Goal: Transaction & Acquisition: Purchase product/service

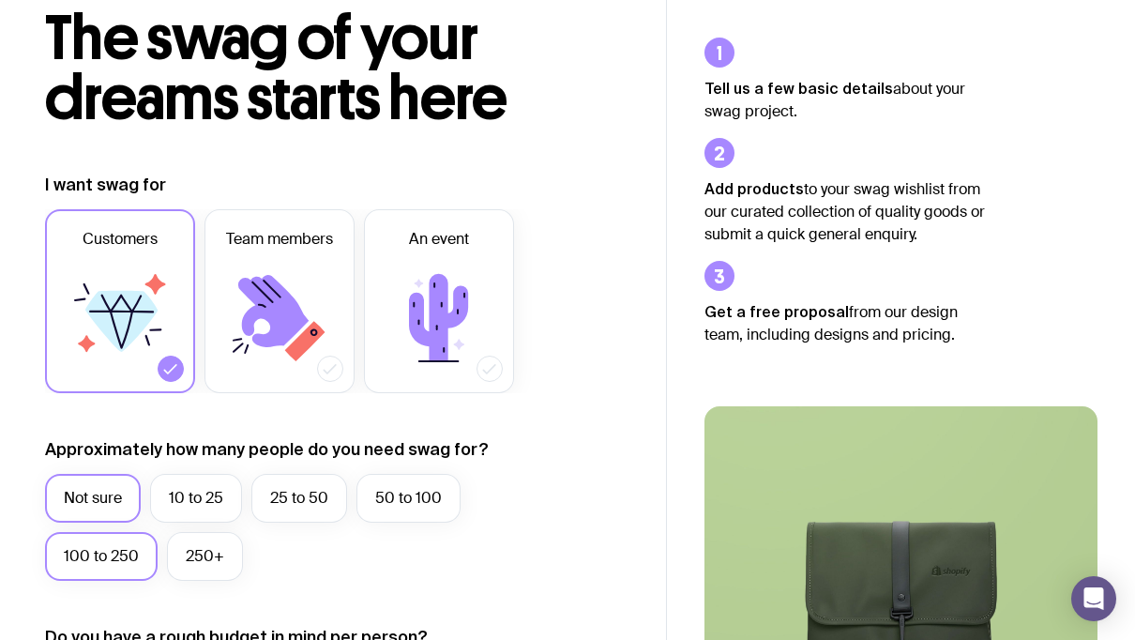
click at [129, 554] on label "100 to 250" at bounding box center [101, 556] width 113 height 49
click at [0, 0] on input "100 to 250" at bounding box center [0, 0] width 0 height 0
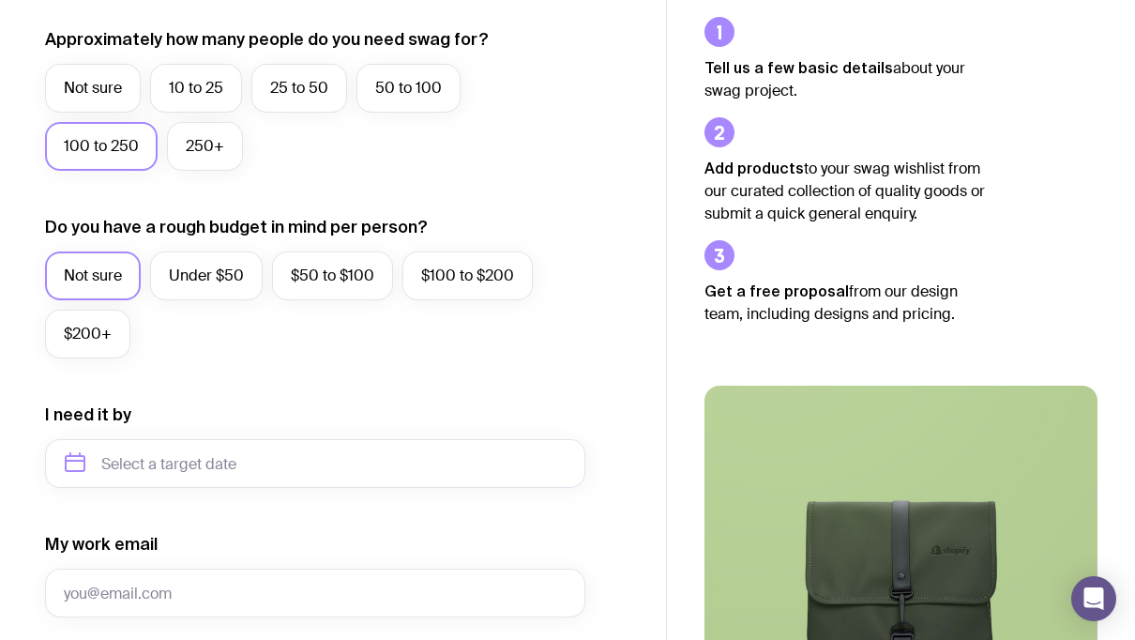
scroll to position [535, 0]
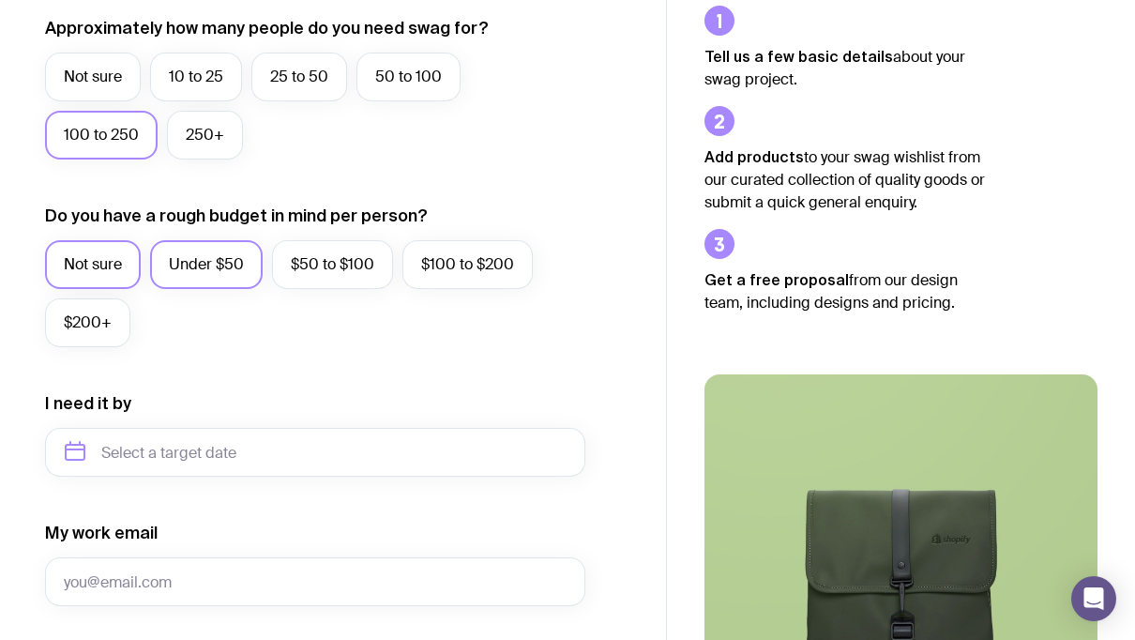
click at [214, 267] on label "Under $50" at bounding box center [206, 264] width 113 height 49
click at [0, 0] on input "Under $50" at bounding box center [0, 0] width 0 height 0
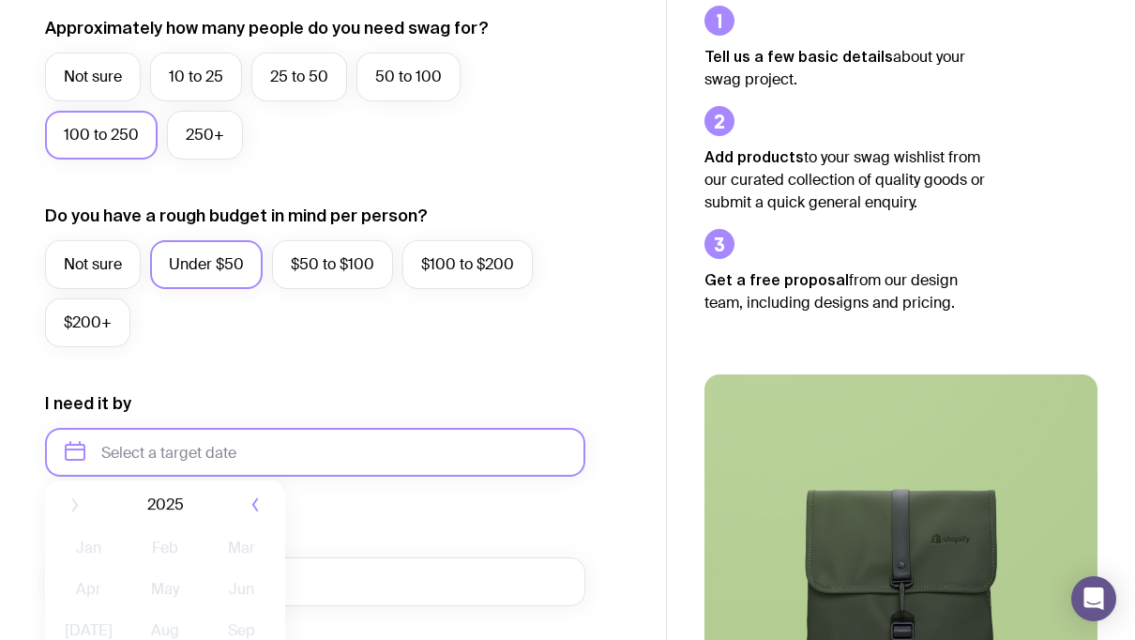
click at [214, 452] on input "text" at bounding box center [315, 452] width 540 height 49
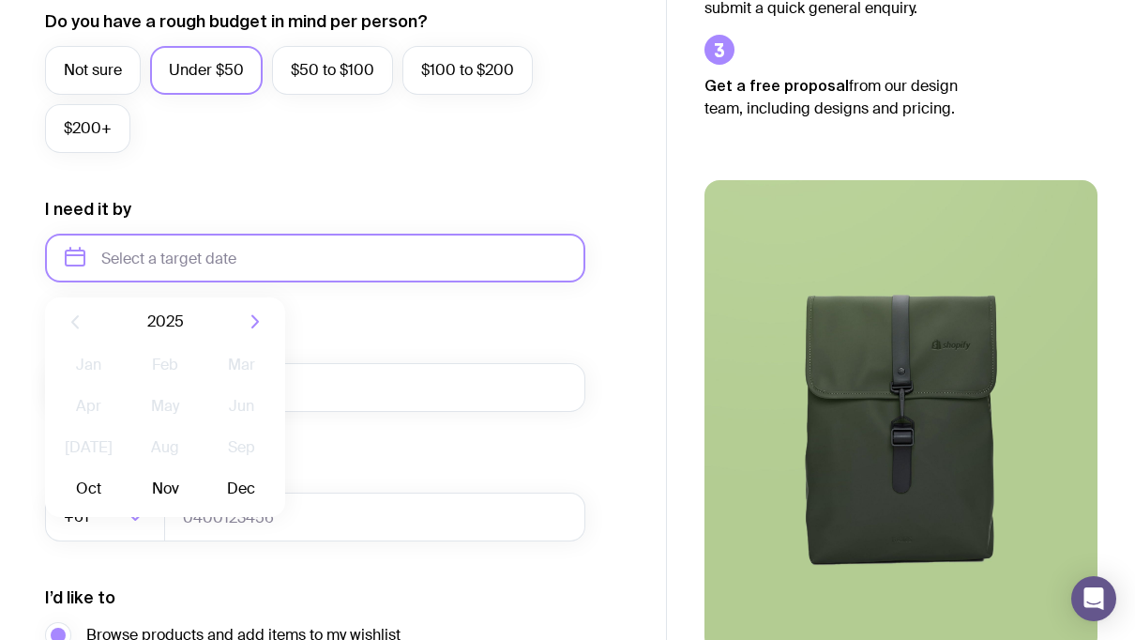
scroll to position [750, 0]
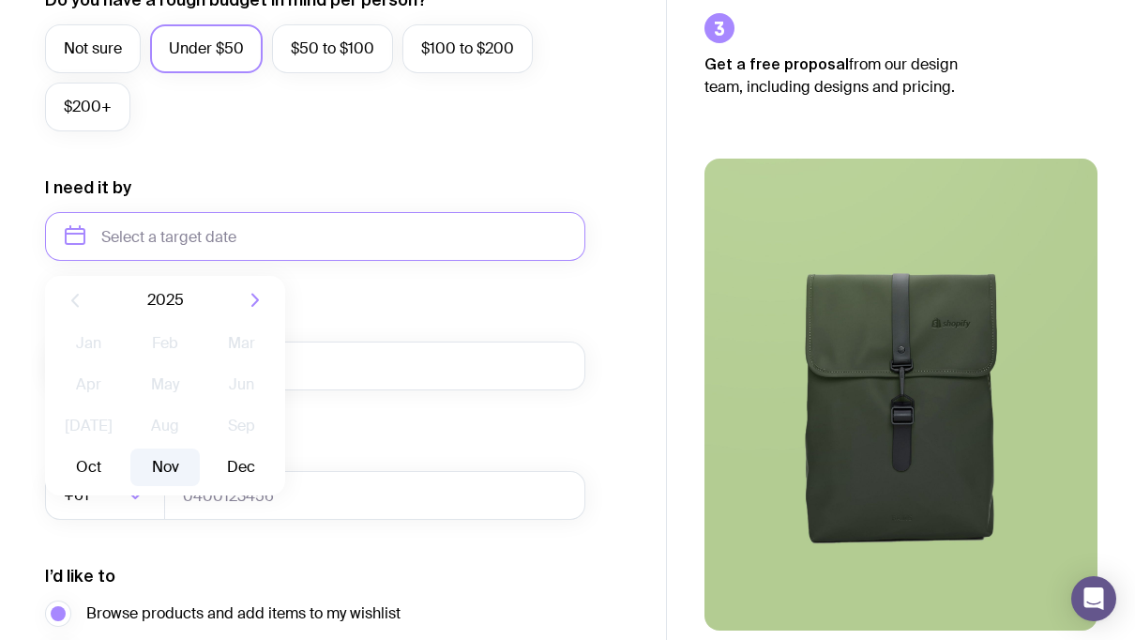
click at [161, 467] on button "Nov" at bounding box center [164, 467] width 68 height 38
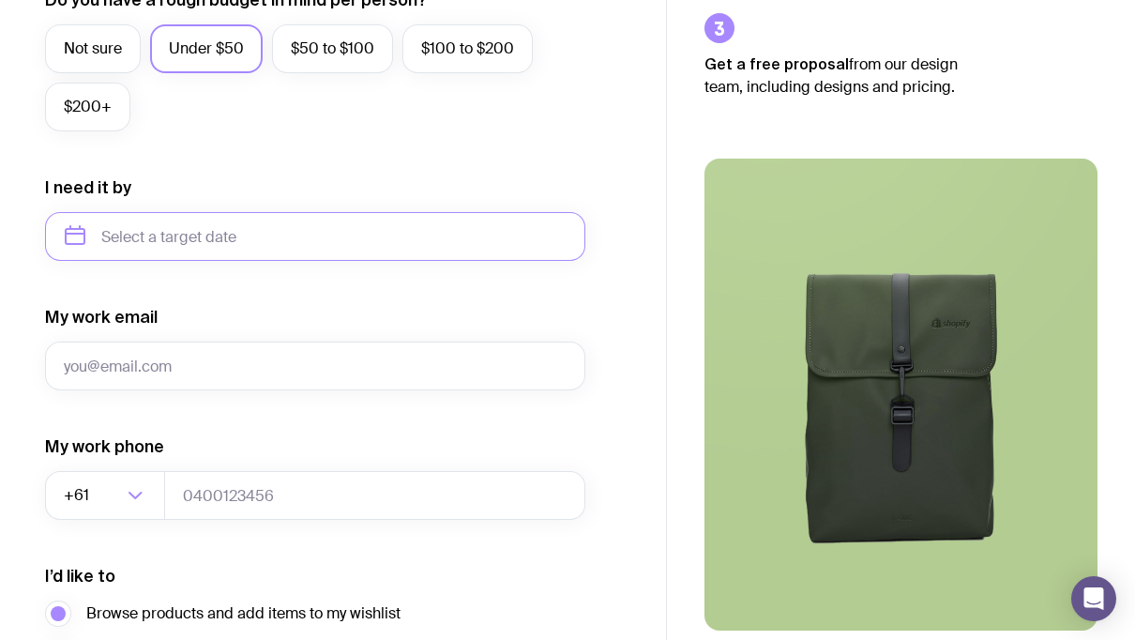
type input "[DATE]"
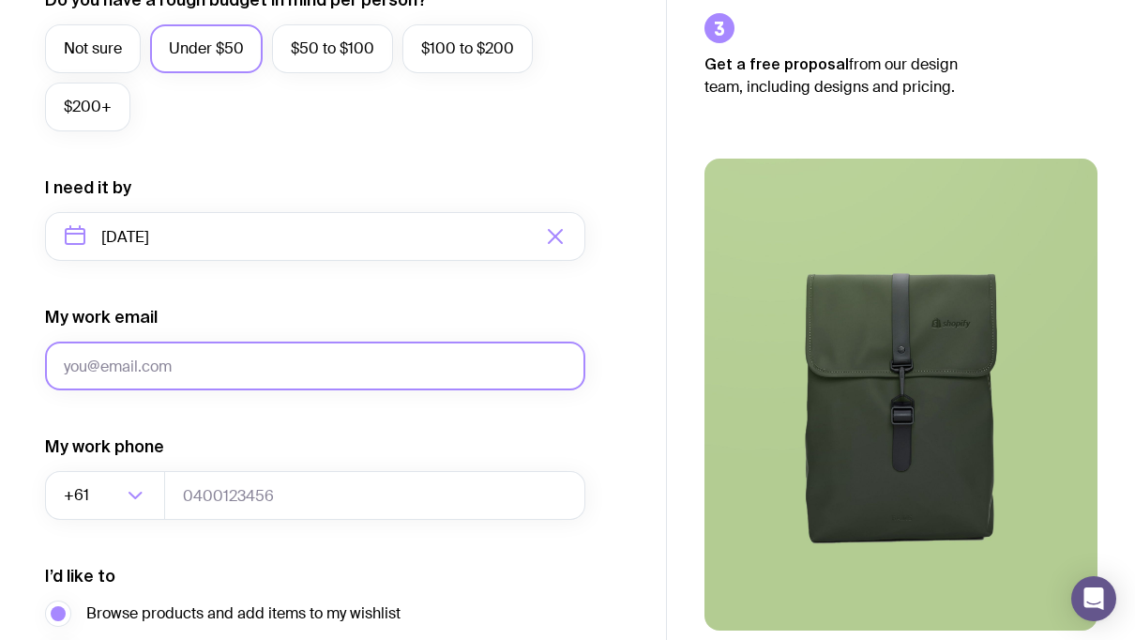
click at [180, 367] on input "My work email" at bounding box center [315, 365] width 540 height 49
type input "[PERSON_NAME][EMAIL_ADDRESS][DOMAIN_NAME]"
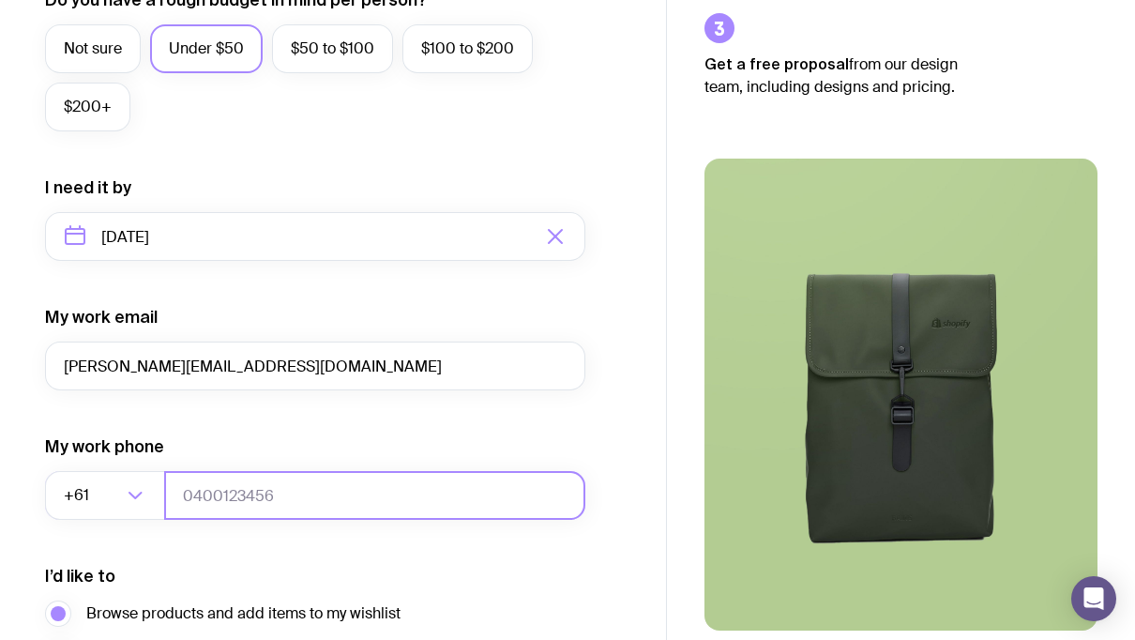
type input "0400111018"
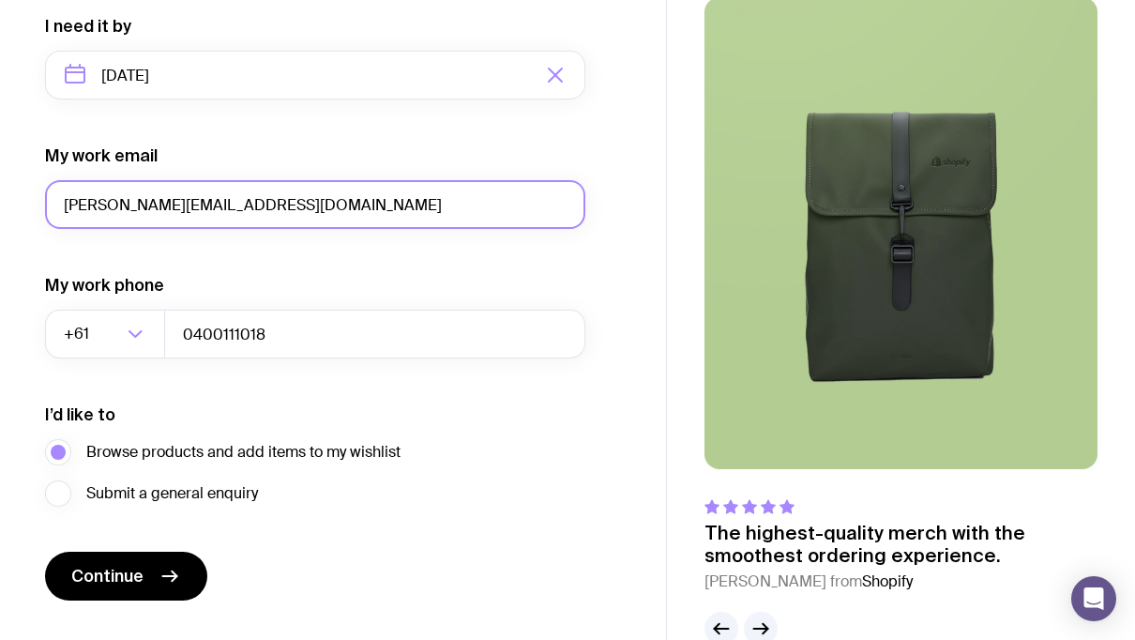
scroll to position [955, 0]
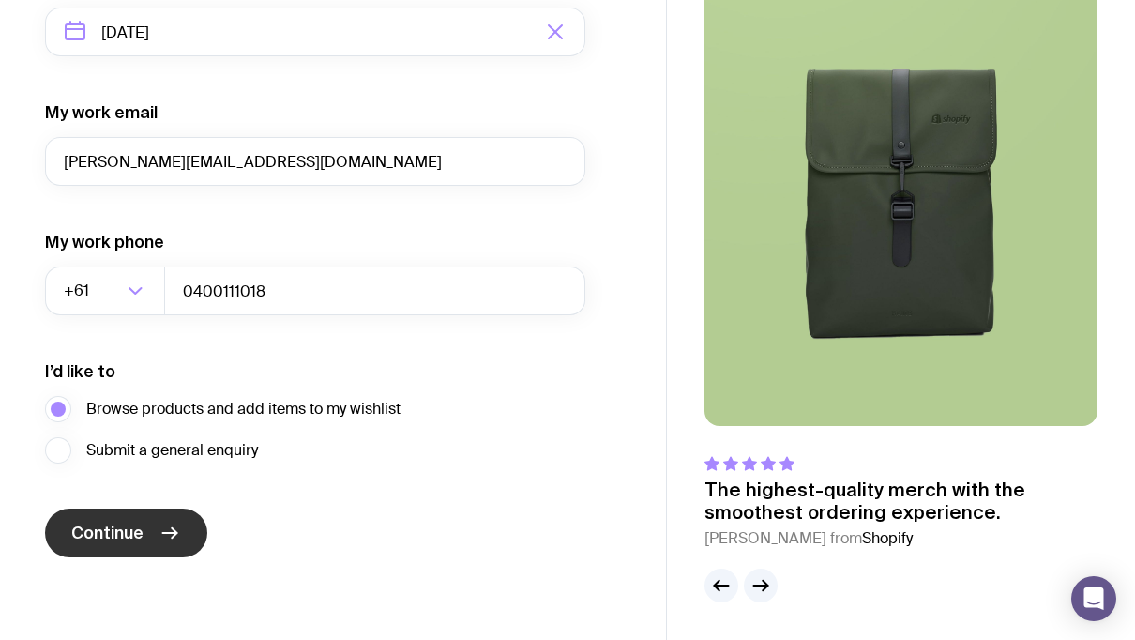
click at [136, 530] on span "Continue" at bounding box center [107, 533] width 72 height 23
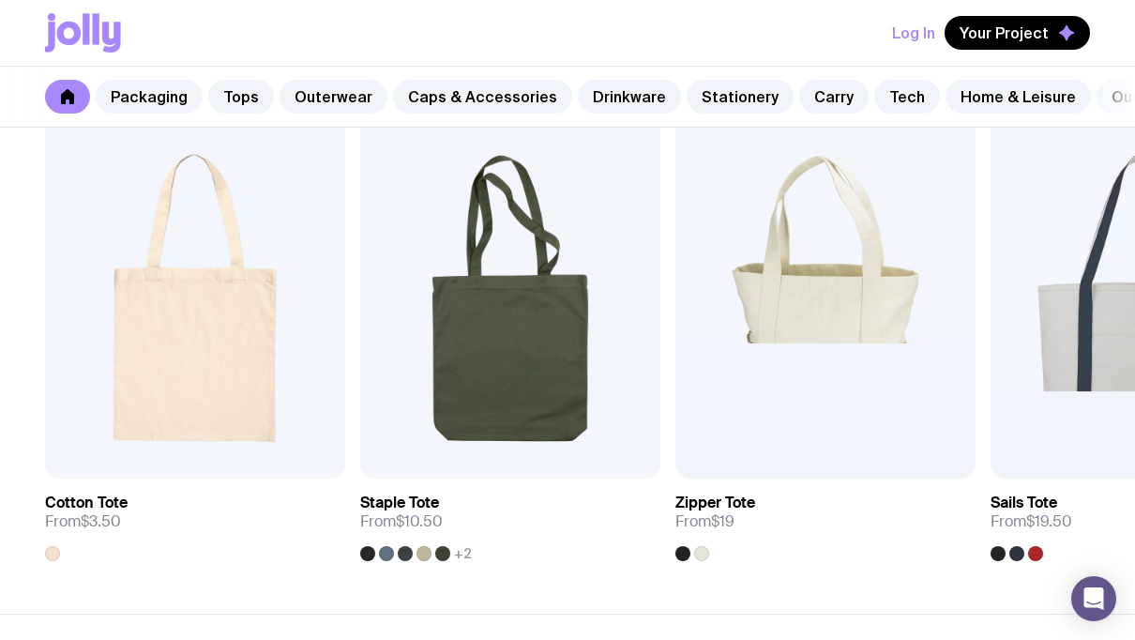
scroll to position [4046, 0]
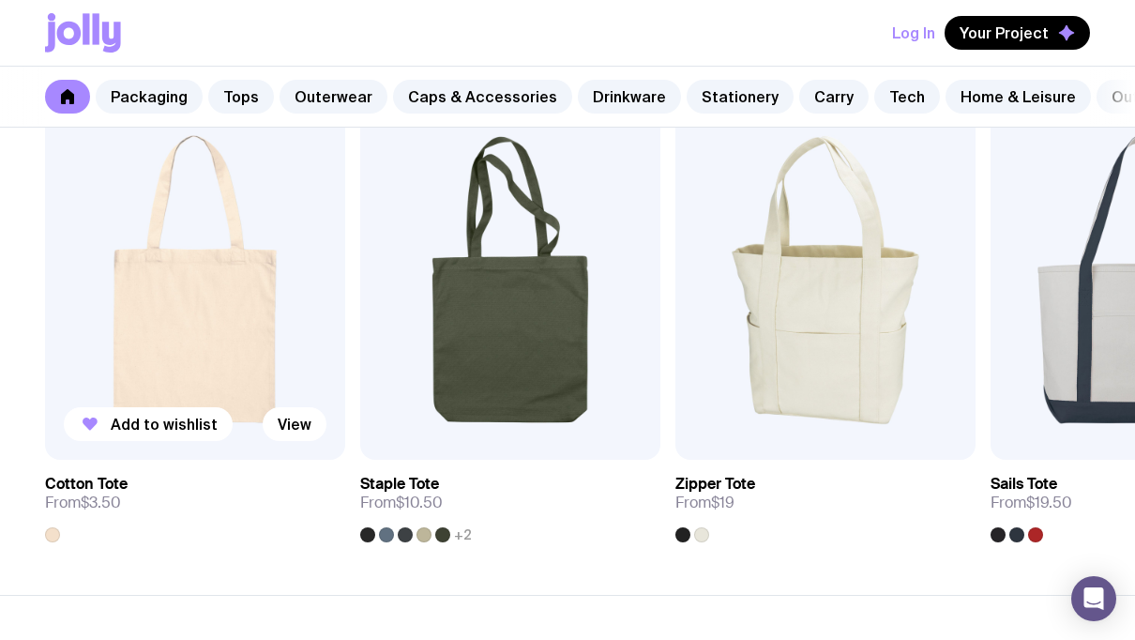
click at [264, 349] on img at bounding box center [195, 279] width 300 height 360
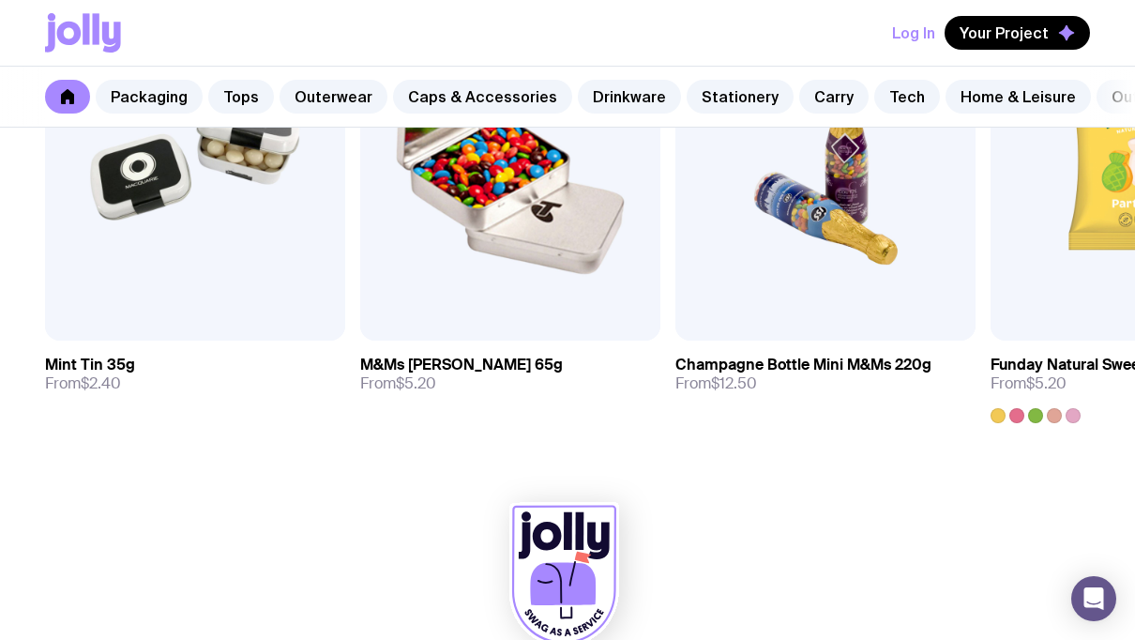
scroll to position [6658, 0]
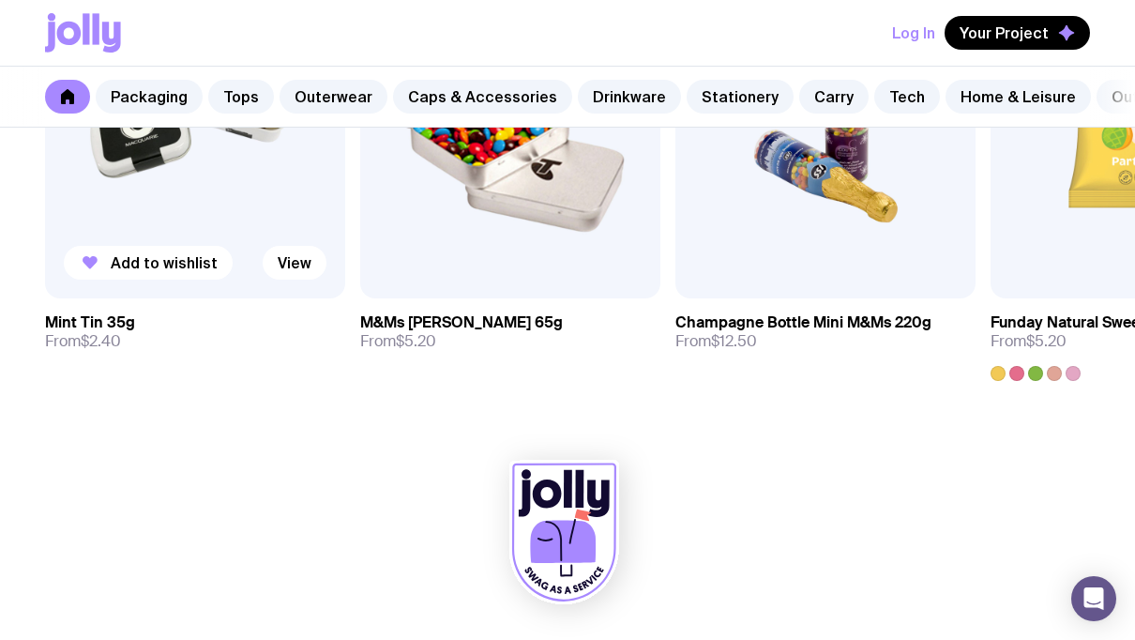
click at [158, 177] on img at bounding box center [195, 118] width 300 height 360
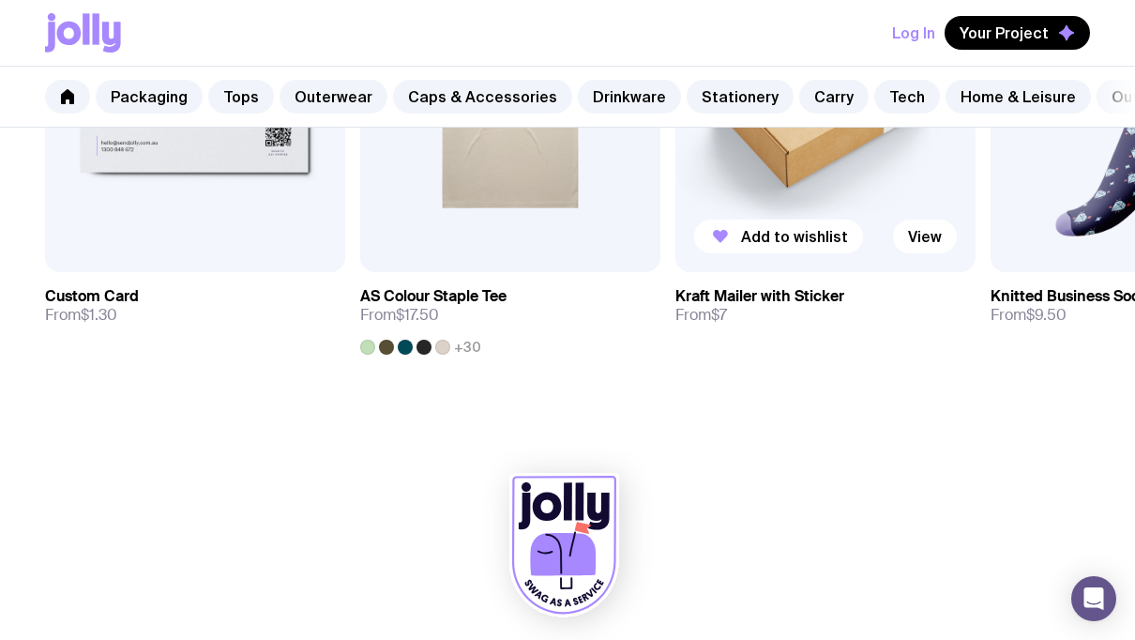
scroll to position [1051, 0]
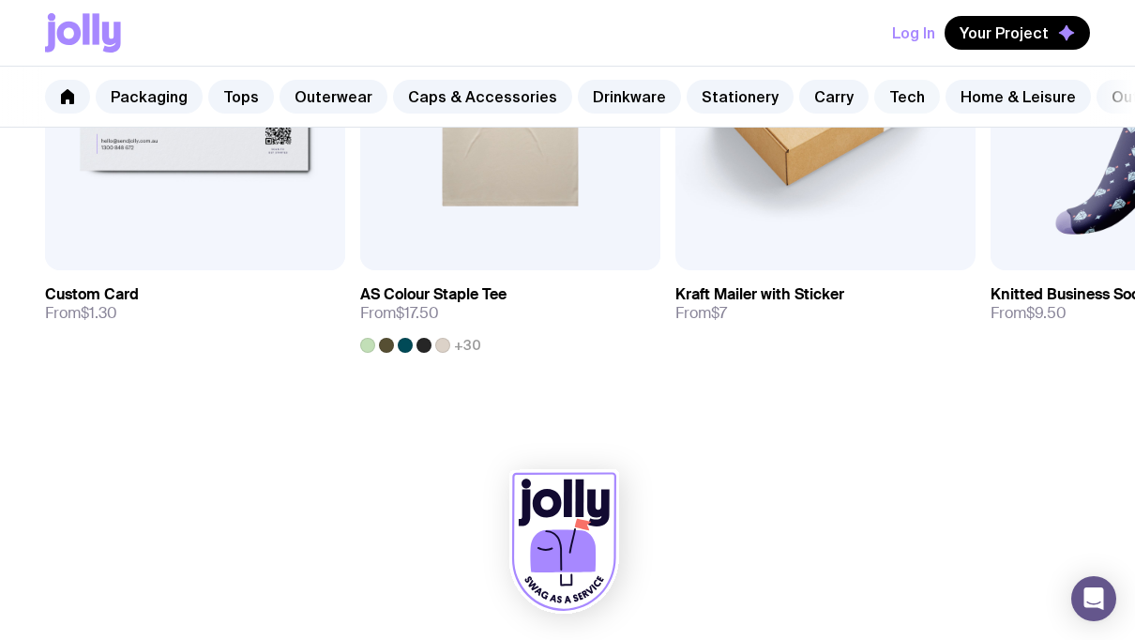
click at [887, 94] on link "Tech" at bounding box center [907, 97] width 66 height 34
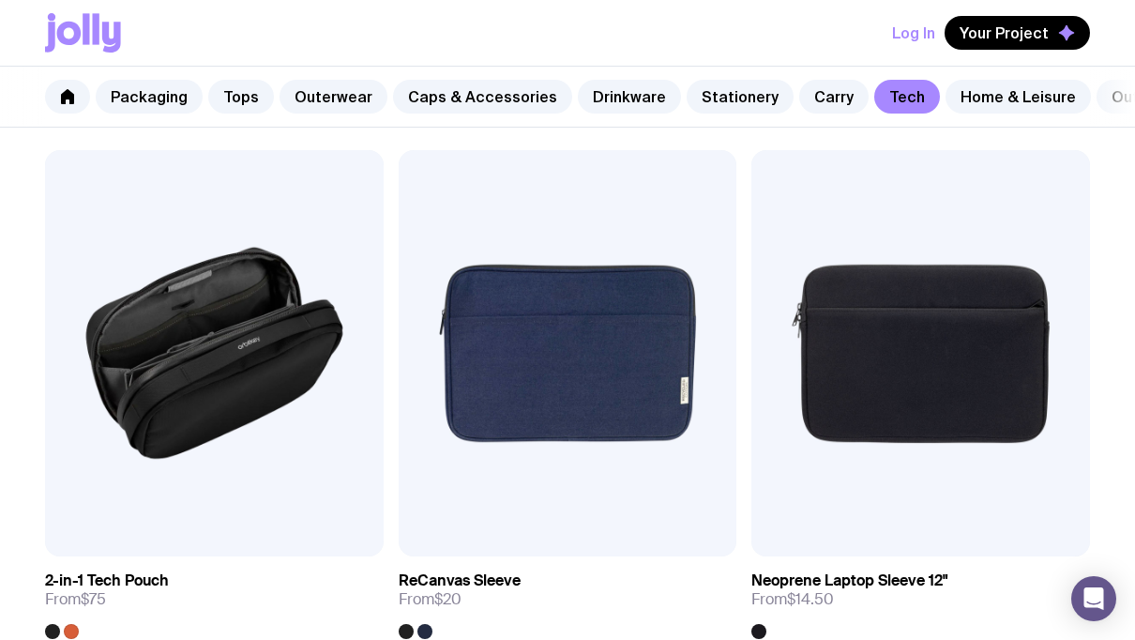
scroll to position [2994, 0]
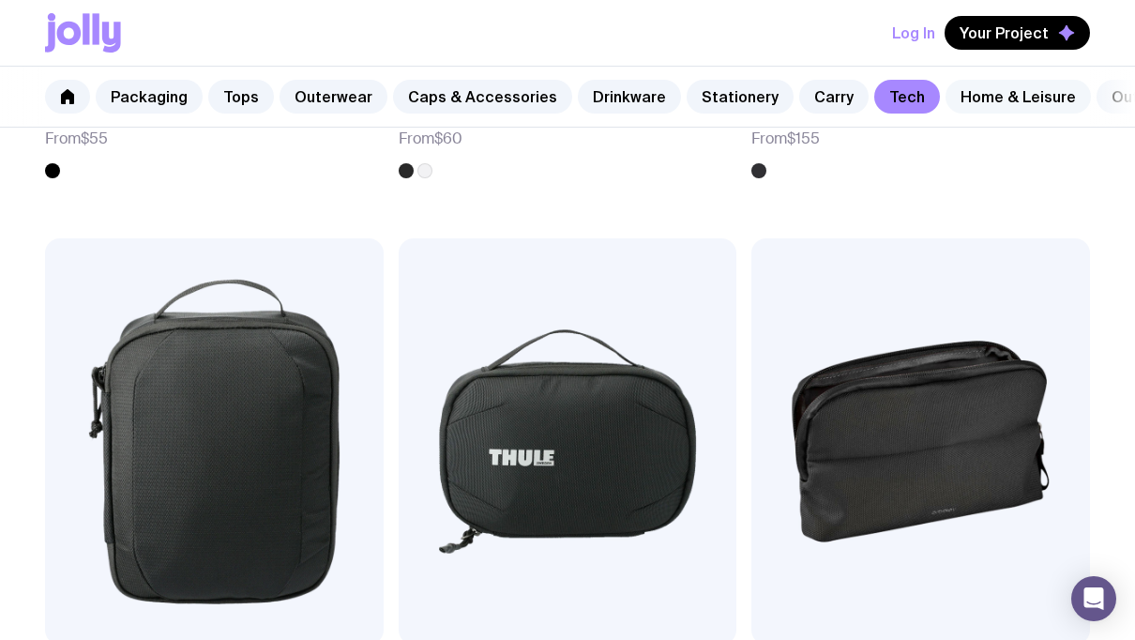
click at [982, 96] on link "Home & Leisure" at bounding box center [1018, 97] width 145 height 34
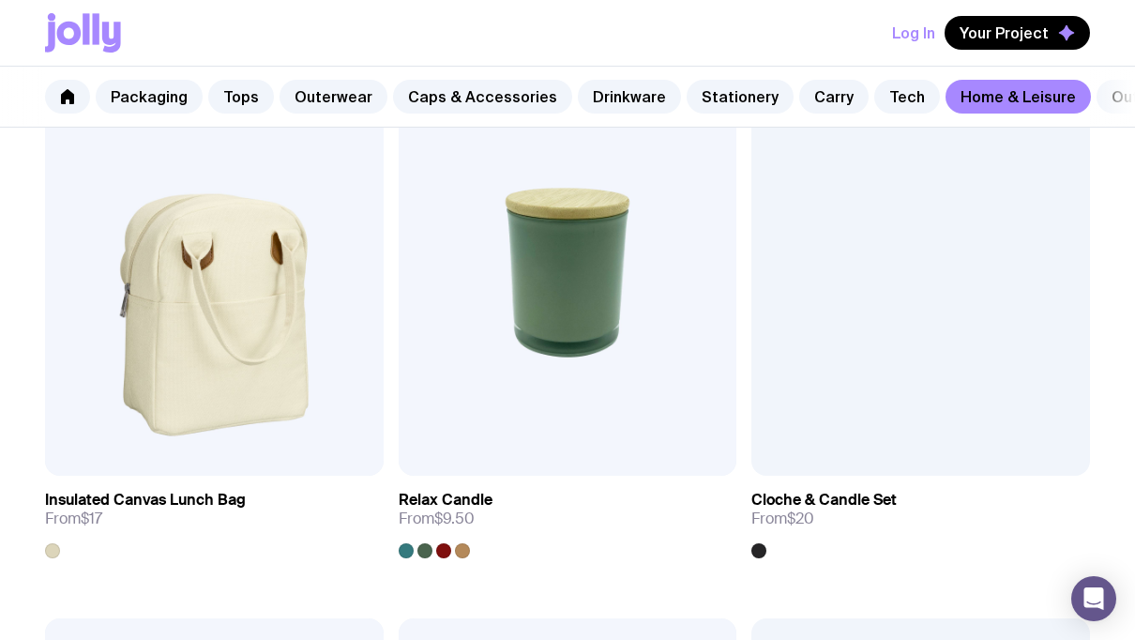
scroll to position [3714, 0]
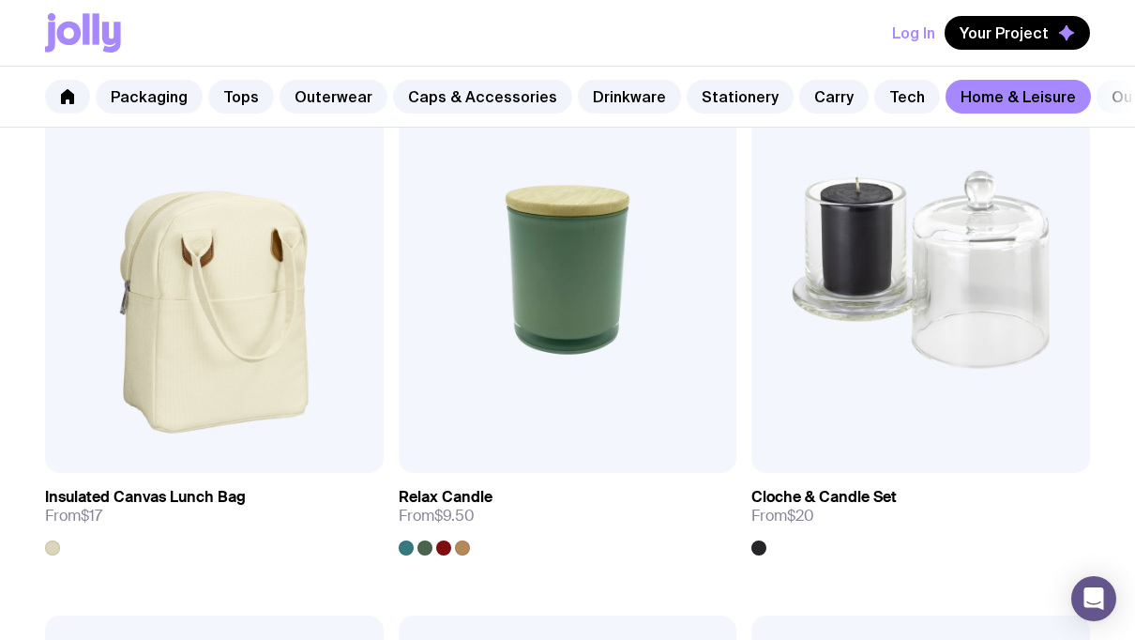
click at [1097, 99] on link "Outdoors" at bounding box center [1146, 97] width 99 height 34
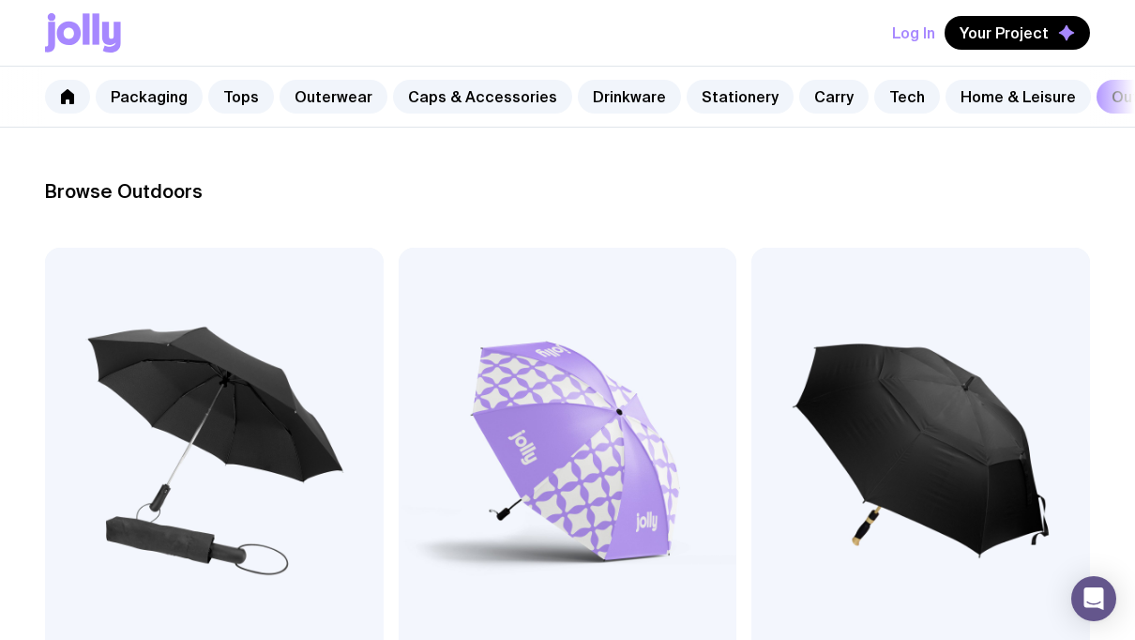
scroll to position [282, 0]
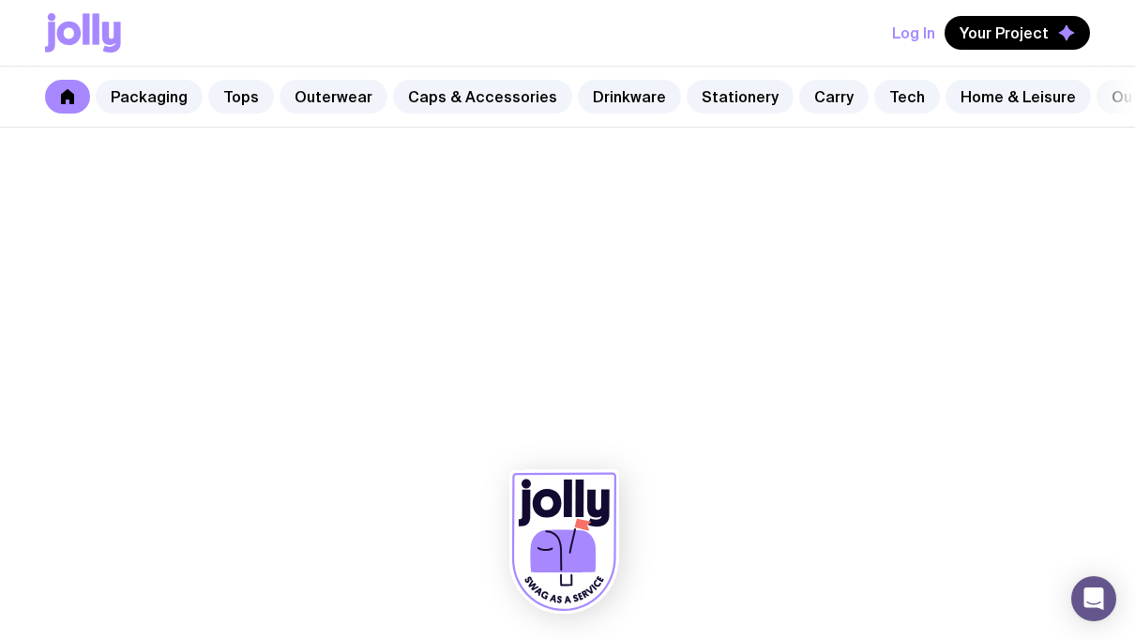
scroll to position [1060, 0]
